Goal: Transaction & Acquisition: Book appointment/travel/reservation

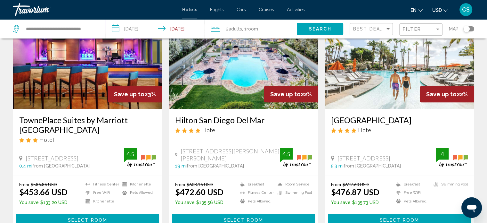
scroll to position [317, 0]
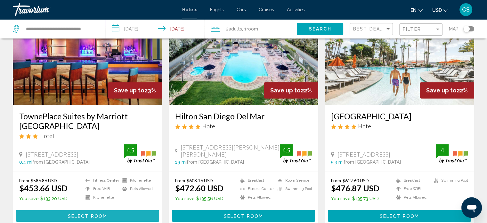
click at [83, 210] on button "Select Room" at bounding box center [87, 216] width 143 height 12
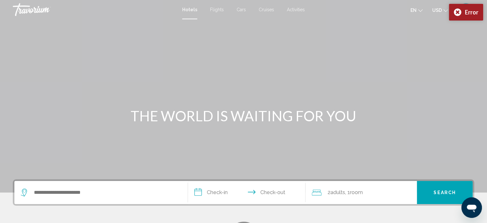
click at [223, 197] on input "**********" at bounding box center [248, 193] width 120 height 25
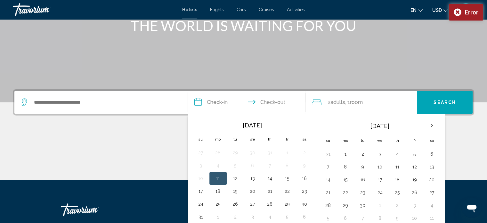
scroll to position [125, 0]
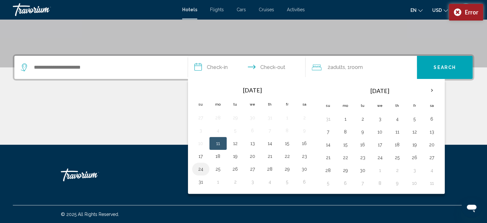
click at [200, 170] on button "24" at bounding box center [201, 168] width 10 height 9
click at [282, 65] on input "**********" at bounding box center [248, 68] width 120 height 25
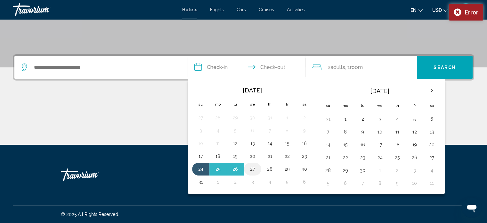
click at [251, 169] on button "27" at bounding box center [253, 168] width 10 height 9
type input "**********"
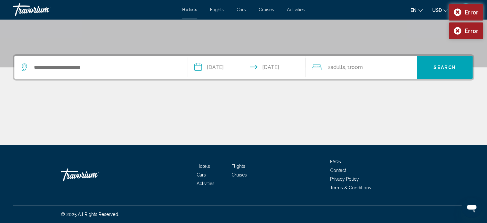
click at [40, 72] on div "Search widget" at bounding box center [101, 67] width 161 height 23
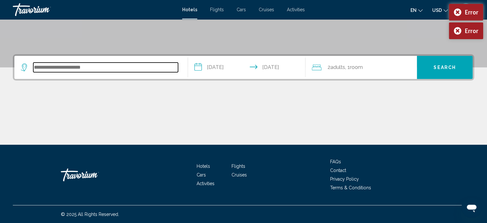
click at [39, 68] on input "Search widget" at bounding box center [105, 67] width 145 height 10
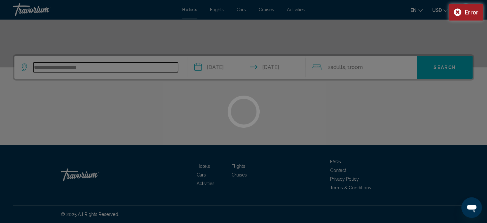
type input "**********"
click at [457, 65] on div at bounding box center [243, 111] width 487 height 223
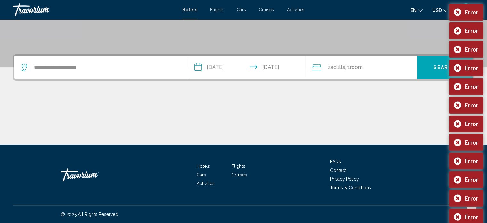
click at [240, 11] on span "Cars" at bounding box center [241, 9] width 9 height 5
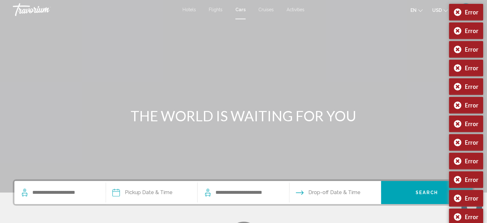
click at [188, 8] on span "Hotels" at bounding box center [189, 9] width 13 height 5
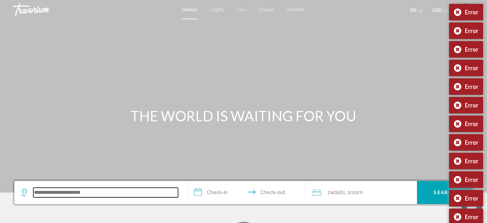
click at [40, 192] on input "Search widget" at bounding box center [105, 192] width 145 height 10
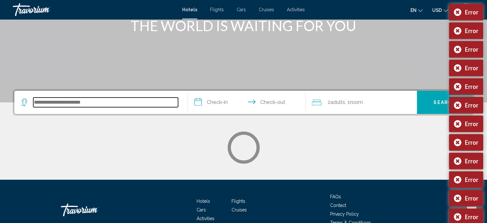
scroll to position [125, 0]
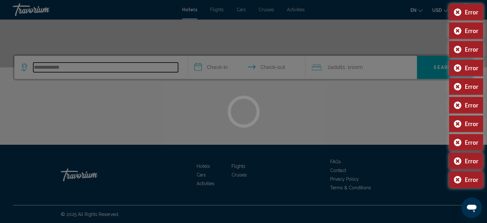
type input "**********"
click at [228, 68] on div at bounding box center [243, 111] width 487 height 223
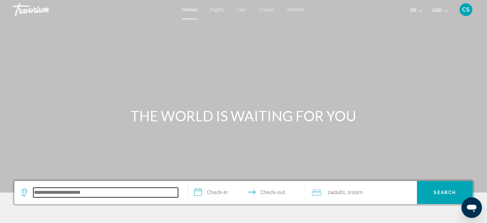
click at [37, 189] on input "Search widget" at bounding box center [105, 192] width 145 height 10
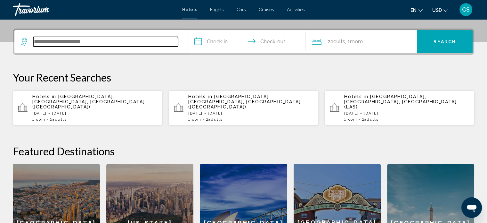
scroll to position [158, 0]
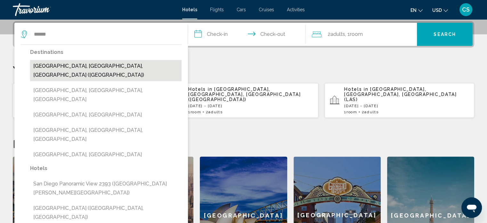
click at [74, 68] on button "[GEOGRAPHIC_DATA], [GEOGRAPHIC_DATA], [GEOGRAPHIC_DATA] ([GEOGRAPHIC_DATA])" at bounding box center [106, 70] width 152 height 21
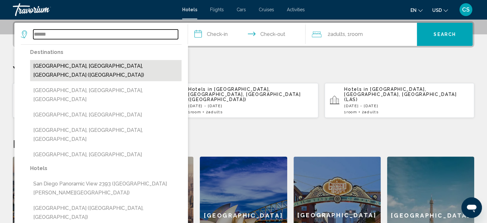
type input "**********"
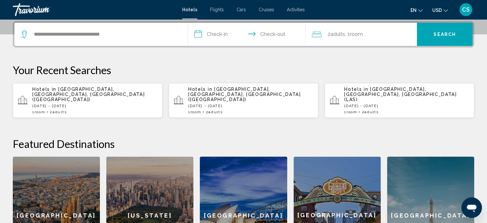
click at [102, 103] on p "[DATE] - [DATE]" at bounding box center [94, 105] width 125 height 4
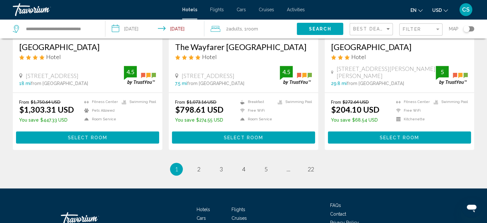
scroll to position [863, 0]
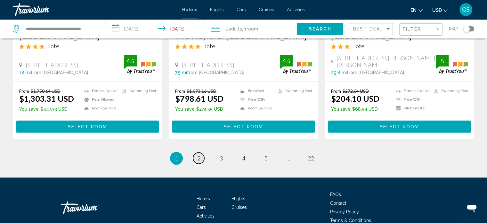
click at [200, 154] on span "2" at bounding box center [198, 157] width 3 height 7
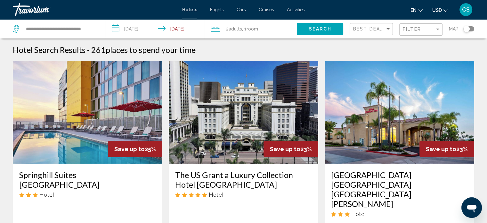
click at [91, 109] on img "Main content" at bounding box center [88, 112] width 150 height 103
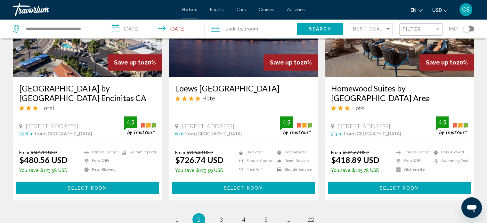
scroll to position [820, 0]
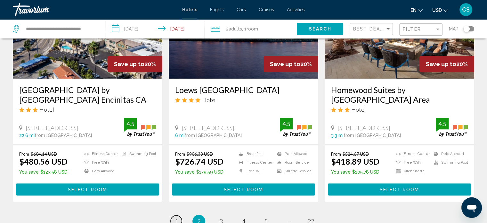
click at [176, 217] on span "1" at bounding box center [176, 220] width 3 height 7
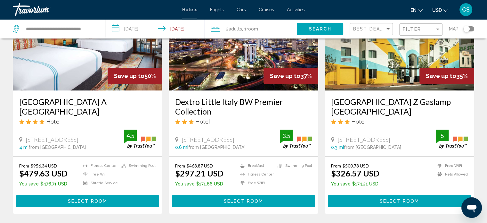
scroll to position [76, 0]
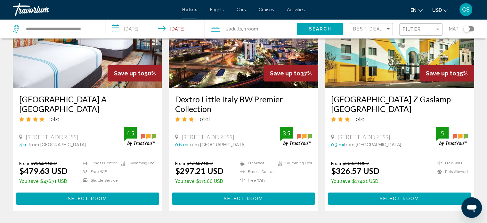
click at [227, 198] on span "Select Room" at bounding box center [243, 198] width 39 height 5
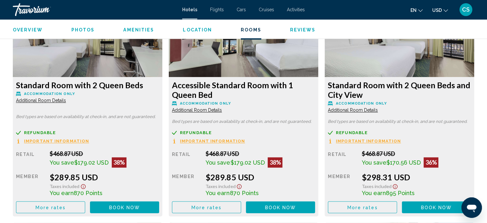
scroll to position [913, 0]
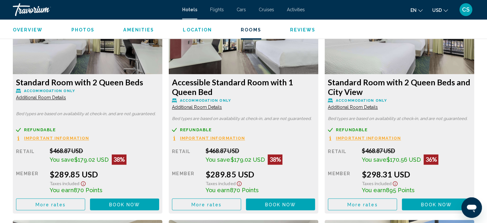
click at [89, 137] on span "Important Information" at bounding box center [56, 138] width 65 height 4
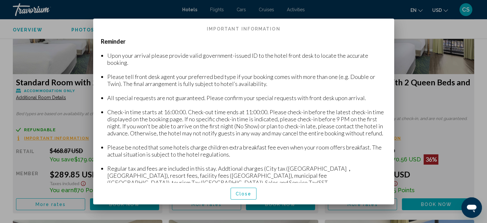
scroll to position [0, 0]
click at [242, 191] on span "Close" at bounding box center [244, 193] width 16 height 5
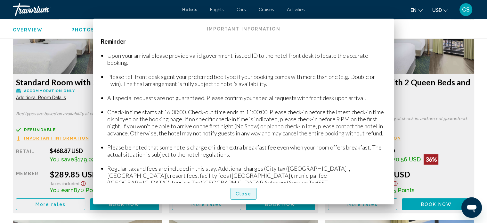
scroll to position [913, 0]
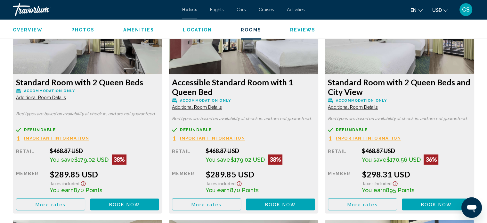
click at [94, 57] on img "Main content" at bounding box center [88, 34] width 150 height 80
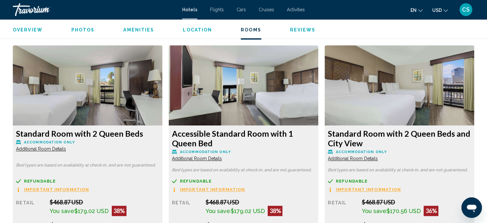
scroll to position [849, 0]
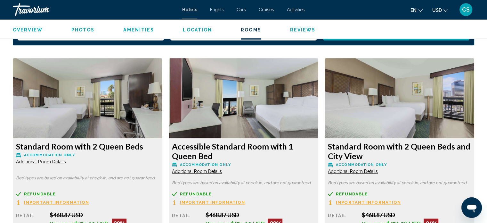
click at [23, 162] on span "Additional Room Details" at bounding box center [41, 161] width 50 height 5
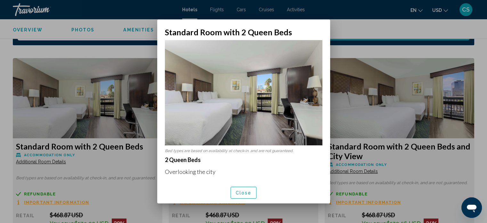
click at [107, 97] on div at bounding box center [243, 111] width 487 height 223
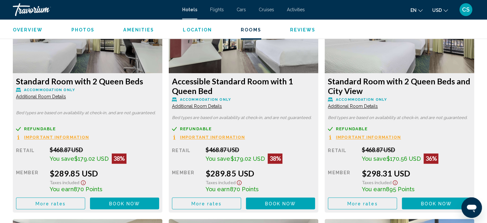
scroll to position [918, 0]
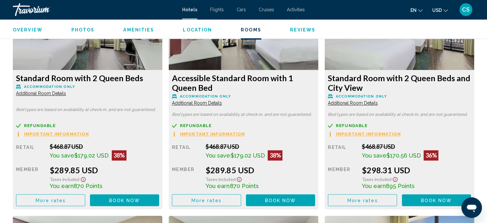
click at [162, 62] on img "Main content" at bounding box center [88, 30] width 150 height 80
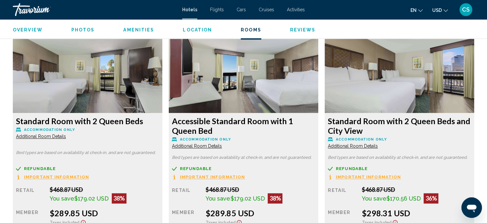
scroll to position [823, 0]
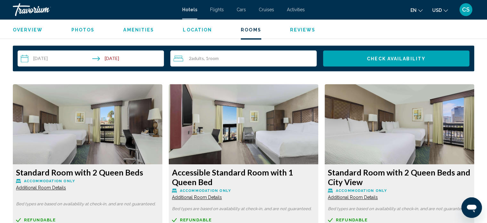
click at [84, 28] on span "Photos" at bounding box center [82, 29] width 23 height 5
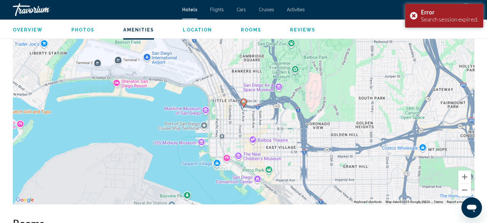
scroll to position [516, 0]
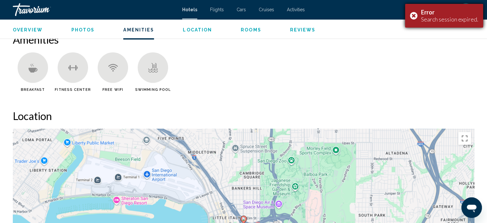
click at [453, 16] on div "Search session expired." at bounding box center [449, 19] width 57 height 7
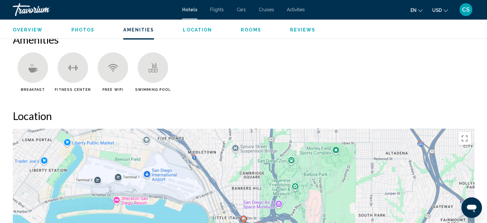
click at [79, 30] on span "Photos" at bounding box center [82, 29] width 23 height 5
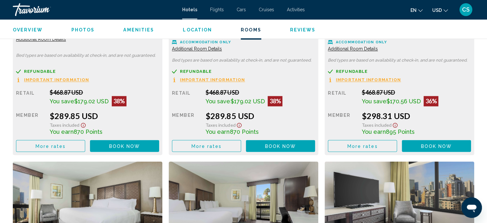
scroll to position [975, 0]
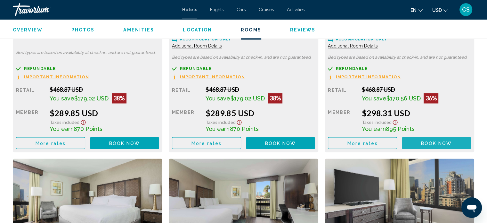
click at [423, 143] on span "Book now" at bounding box center [436, 142] width 31 height 5
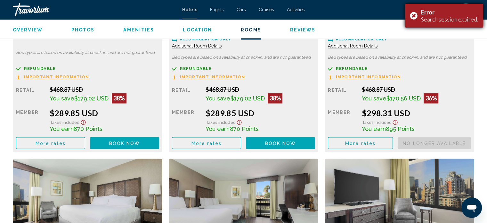
click at [417, 15] on div "Error Search session expired." at bounding box center [444, 16] width 78 height 24
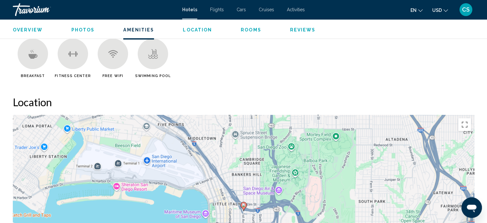
scroll to position [527, 0]
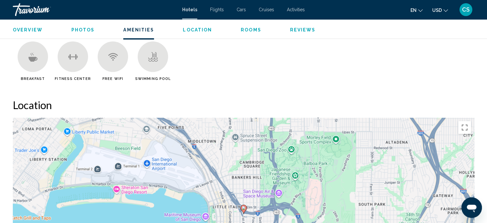
click at [28, 28] on span "Overview" at bounding box center [28, 29] width 30 height 5
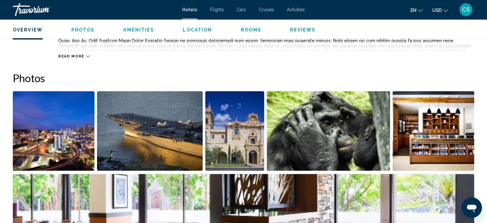
scroll to position [250, 0]
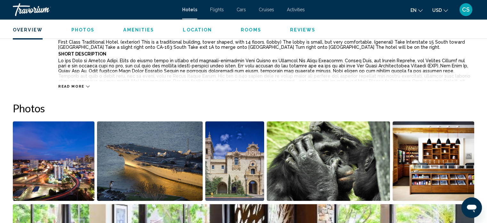
click at [86, 85] on icon "Main content" at bounding box center [88, 87] width 4 height 4
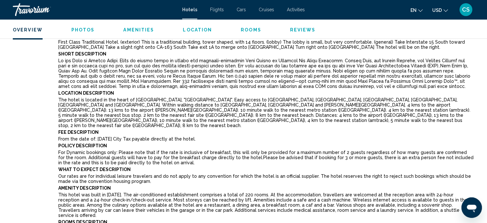
click at [136, 32] on span "Amenities" at bounding box center [138, 29] width 31 height 5
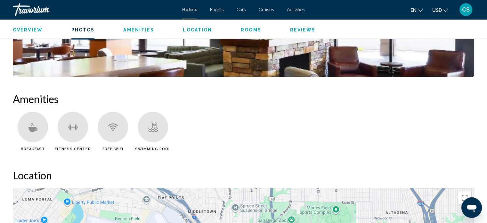
scroll to position [664, 0]
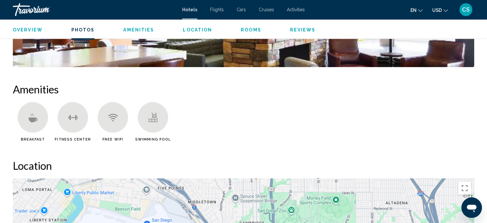
click at [111, 112] on icon "Main content" at bounding box center [113, 117] width 10 height 10
click at [251, 28] on span "Rooms" at bounding box center [251, 29] width 21 height 5
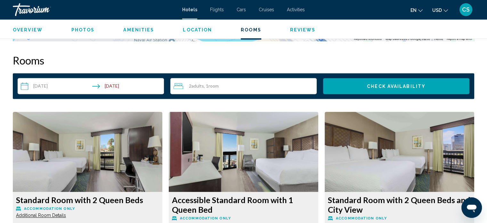
scroll to position [998, 0]
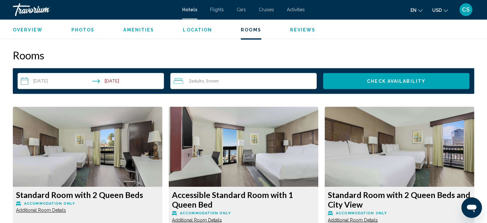
click at [136, 29] on span "Amenities" at bounding box center [138, 29] width 31 height 5
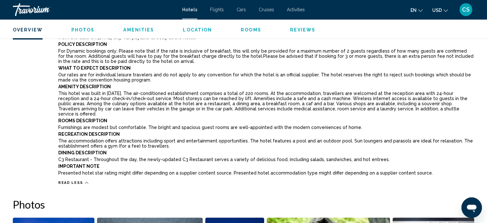
scroll to position [336, 0]
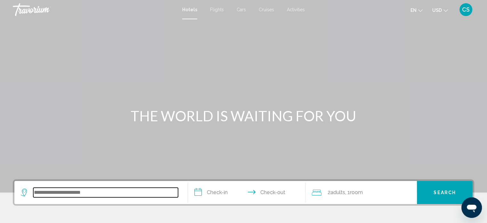
click at [64, 193] on input "Search widget" at bounding box center [105, 192] width 145 height 10
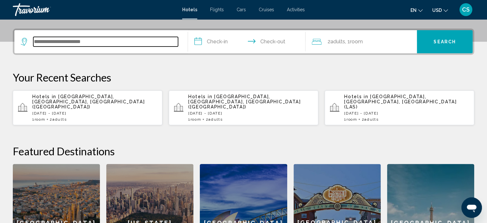
scroll to position [158, 0]
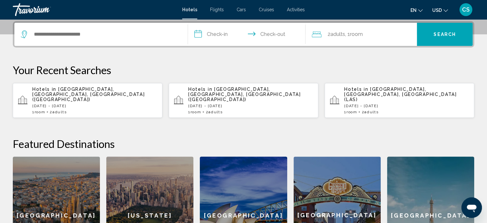
click at [73, 103] on p "[DATE] - [DATE]" at bounding box center [94, 105] width 125 height 4
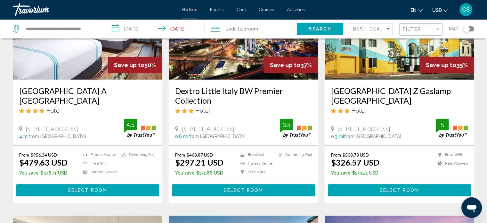
scroll to position [81, 0]
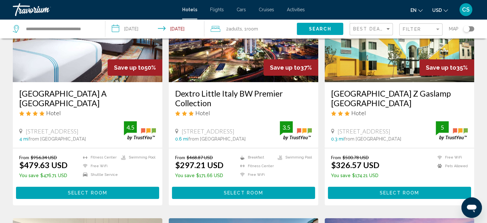
click at [92, 193] on span "Select Room" at bounding box center [87, 192] width 39 height 5
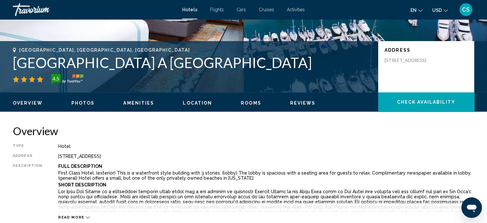
scroll to position [134, 0]
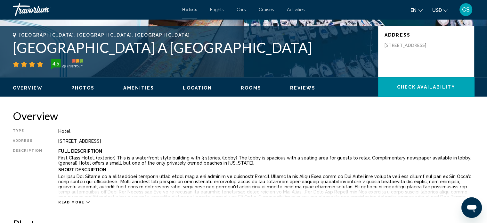
click at [86, 201] on icon "Main content" at bounding box center [88, 202] width 4 height 4
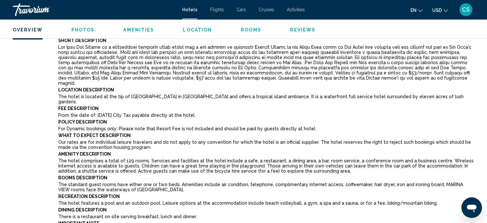
scroll to position [271, 0]
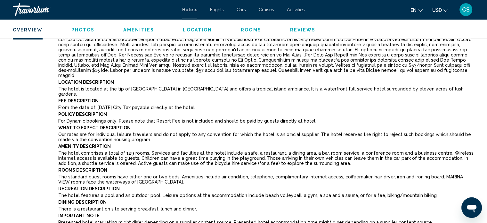
click at [140, 28] on span "Amenities" at bounding box center [138, 29] width 31 height 5
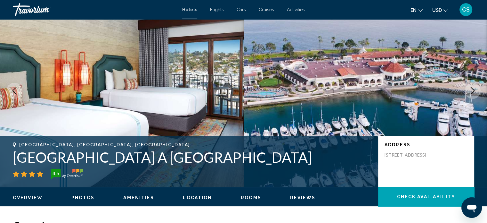
scroll to position [0, 0]
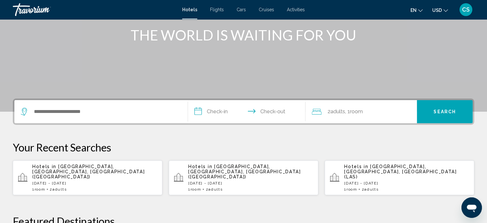
scroll to position [82, 0]
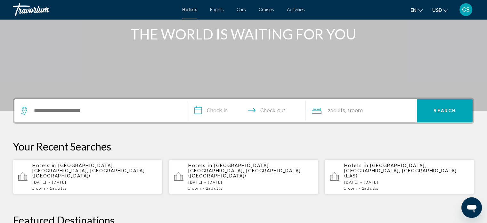
click at [79, 180] on p "[DATE] - [DATE]" at bounding box center [94, 182] width 125 height 4
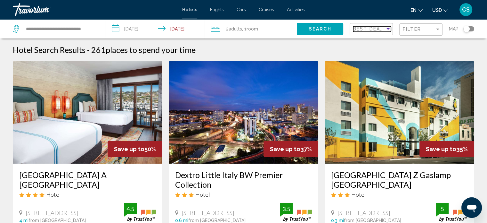
click at [389, 29] on div "Sort by" at bounding box center [388, 29] width 3 height 2
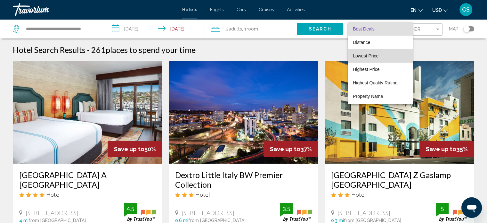
click at [367, 55] on span "Lowest Price" at bounding box center [366, 55] width 26 height 5
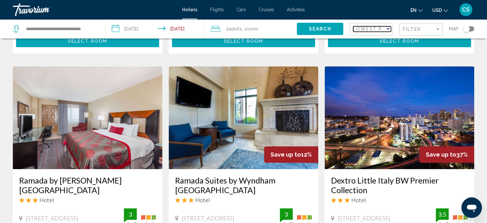
scroll to position [234, 0]
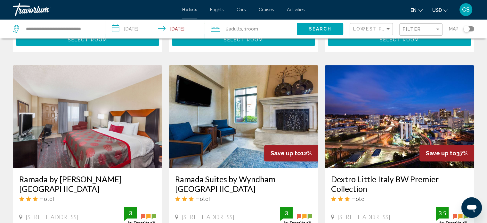
click at [247, 114] on img "Main content" at bounding box center [244, 116] width 150 height 103
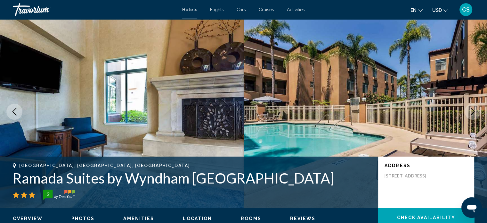
scroll to position [199, 0]
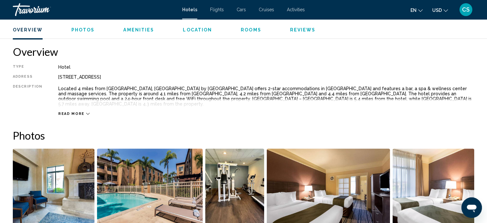
click at [142, 28] on span "Amenities" at bounding box center [138, 29] width 31 height 5
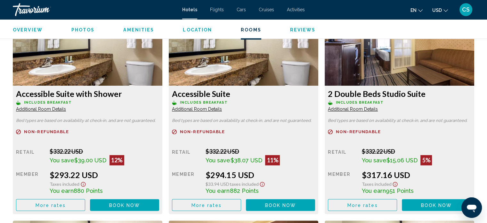
scroll to position [879, 0]
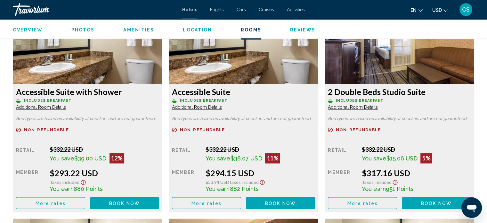
click at [162, 48] on img "Main content" at bounding box center [88, 44] width 150 height 80
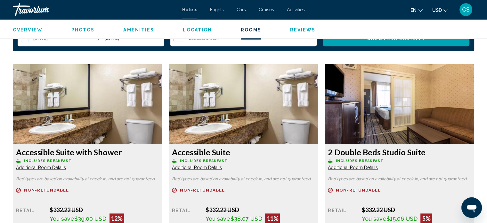
scroll to position [815, 0]
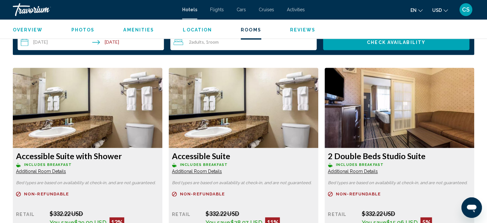
click at [162, 103] on img "Main content" at bounding box center [88, 108] width 150 height 80
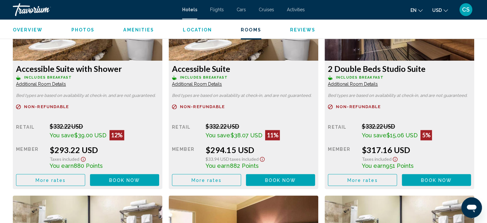
scroll to position [900, 0]
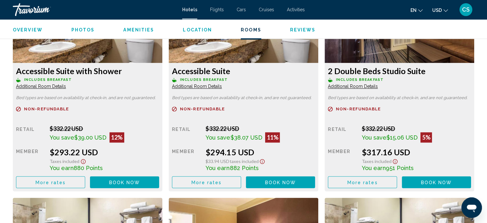
click at [141, 29] on span "Amenities" at bounding box center [138, 29] width 31 height 5
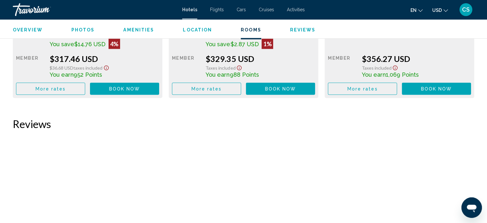
scroll to position [1221, 0]
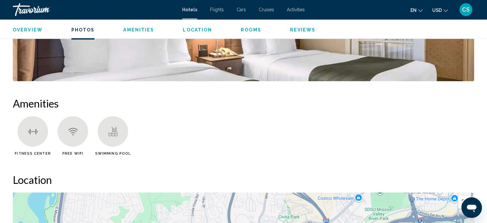
scroll to position [424, 0]
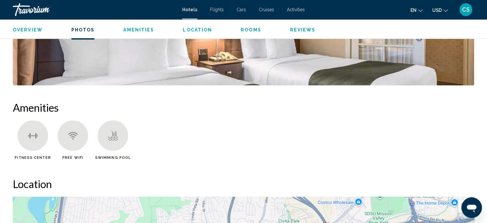
click at [192, 7] on span "Hotels" at bounding box center [189, 9] width 15 height 5
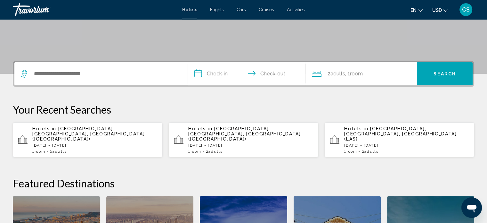
scroll to position [122, 0]
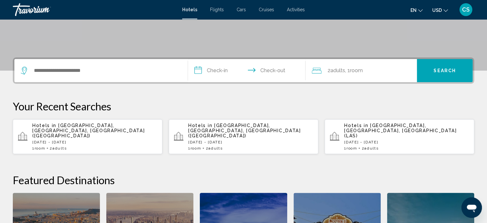
click at [64, 140] on p "[DATE] - [DATE]" at bounding box center [94, 142] width 125 height 4
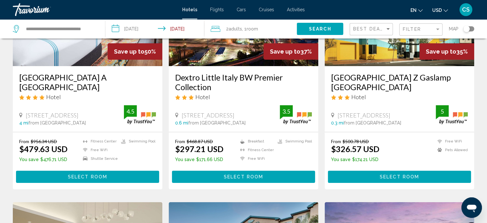
scroll to position [100, 0]
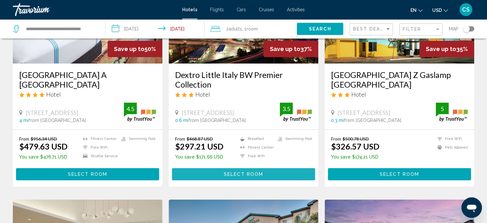
click at [238, 173] on span "Select Room" at bounding box center [243, 174] width 39 height 5
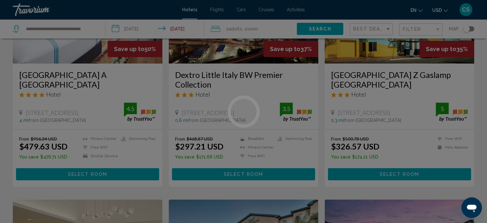
scroll to position [4, 0]
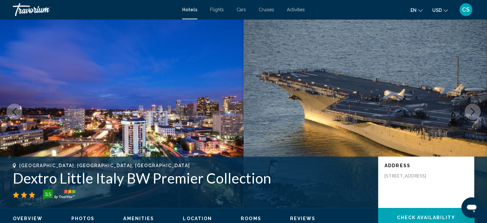
click at [81, 217] on span "Photos" at bounding box center [82, 218] width 23 height 5
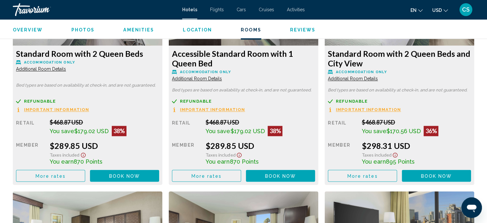
scroll to position [915, 0]
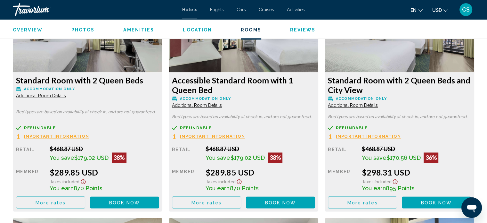
click at [83, 32] on button "Photos" at bounding box center [82, 30] width 23 height 6
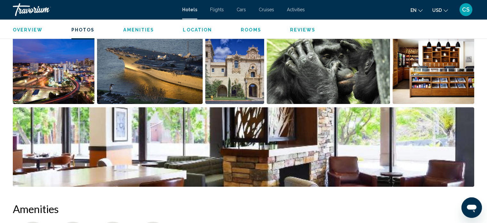
scroll to position [313, 0]
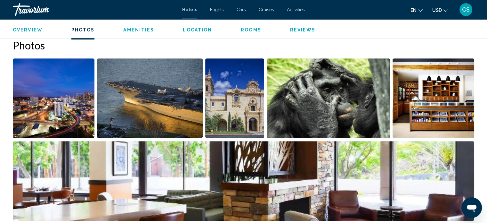
click at [250, 29] on span "Rooms" at bounding box center [251, 29] width 21 height 5
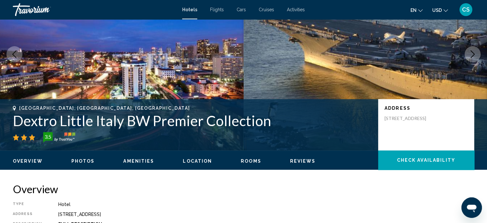
scroll to position [56, 0]
